Goal: Check status: Check status

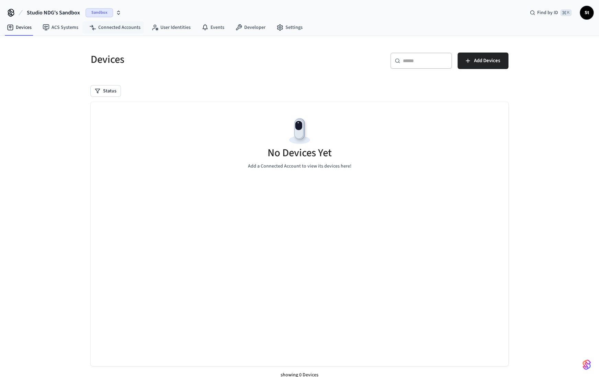
click at [103, 10] on span "Sandbox" at bounding box center [99, 12] width 27 height 9
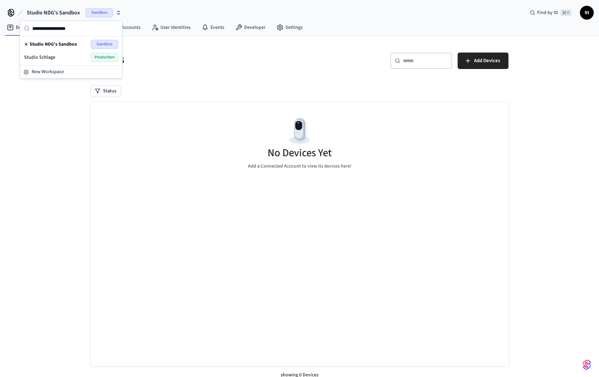
click at [104, 45] on span "Sandbox" at bounding box center [104, 44] width 27 height 9
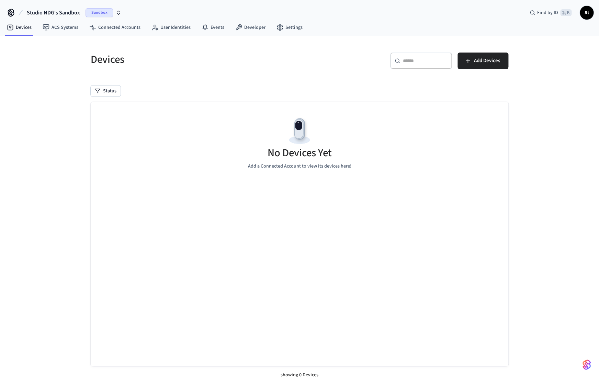
click at [98, 12] on span "Sandbox" at bounding box center [99, 12] width 27 height 9
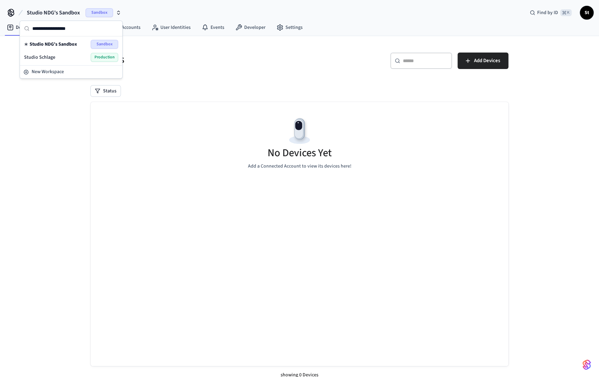
click at [102, 57] on span "Production" at bounding box center [104, 57] width 27 height 9
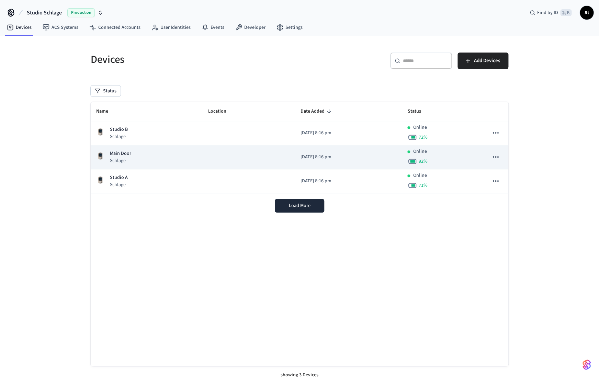
click at [136, 161] on div "Main Door Schlage" at bounding box center [146, 157] width 101 height 14
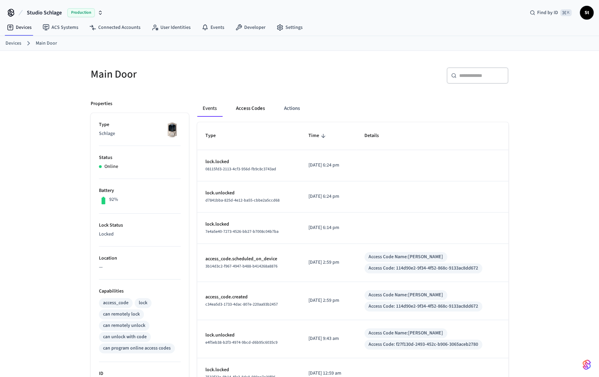
click at [248, 114] on button "Access Codes" at bounding box center [251, 108] width 40 height 16
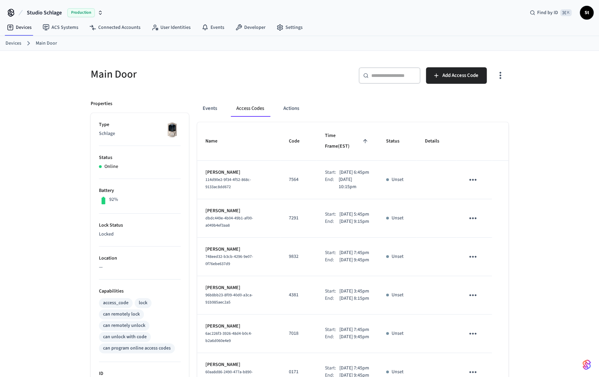
click at [13, 45] on link "Devices" at bounding box center [13, 43] width 16 height 7
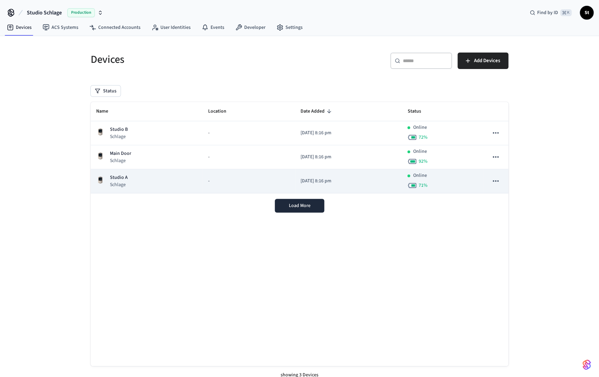
click at [145, 179] on div "Studio A Schlage" at bounding box center [146, 181] width 101 height 14
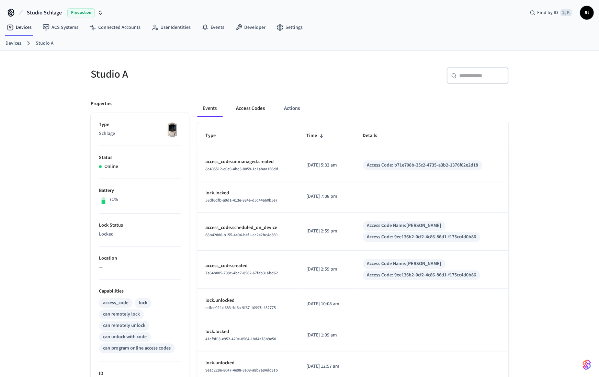
click at [250, 110] on button "Access Codes" at bounding box center [251, 108] width 40 height 16
